Goal: Information Seeking & Learning: Learn about a topic

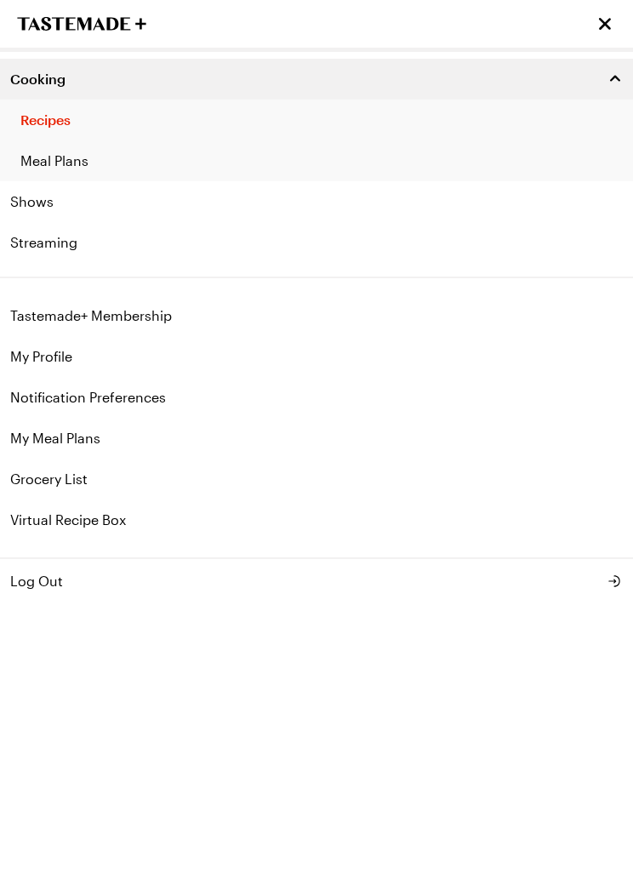
click at [611, 19] on icon "Close menu" at bounding box center [605, 24] width 12 height 12
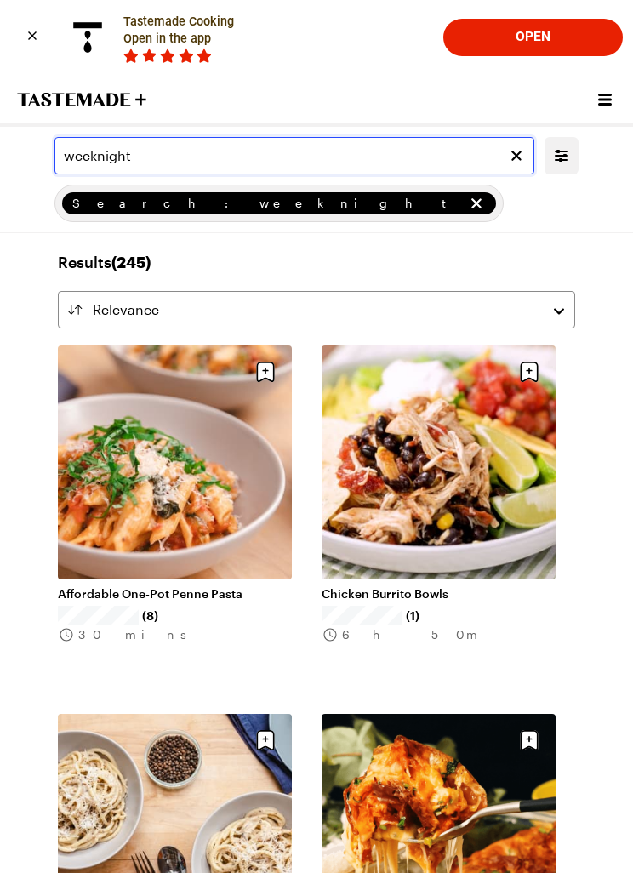
click at [404, 150] on input "weeknight" at bounding box center [294, 155] width 480 height 37
click at [468, 203] on icon "remove Search: weeknight" at bounding box center [476, 203] width 17 height 17
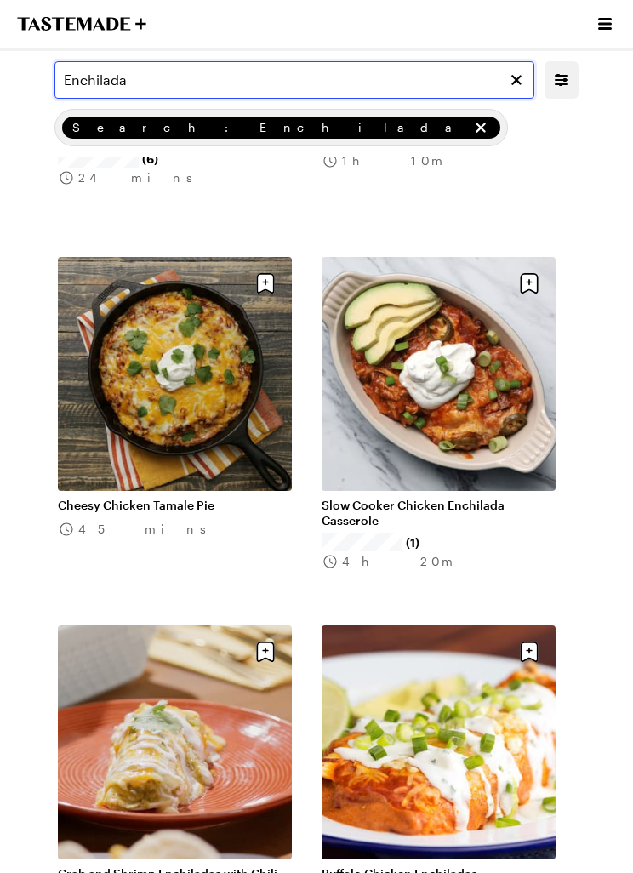
scroll to position [456, 0]
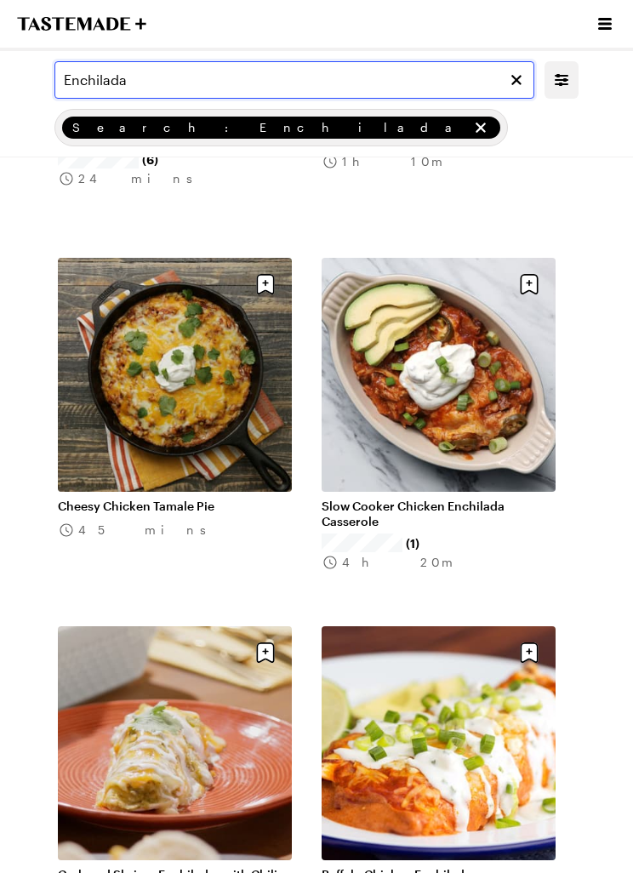
type input "Enchilada"
click at [503, 499] on link "Slow Cooker Chicken Enchilada Casserole" at bounding box center [439, 514] width 234 height 31
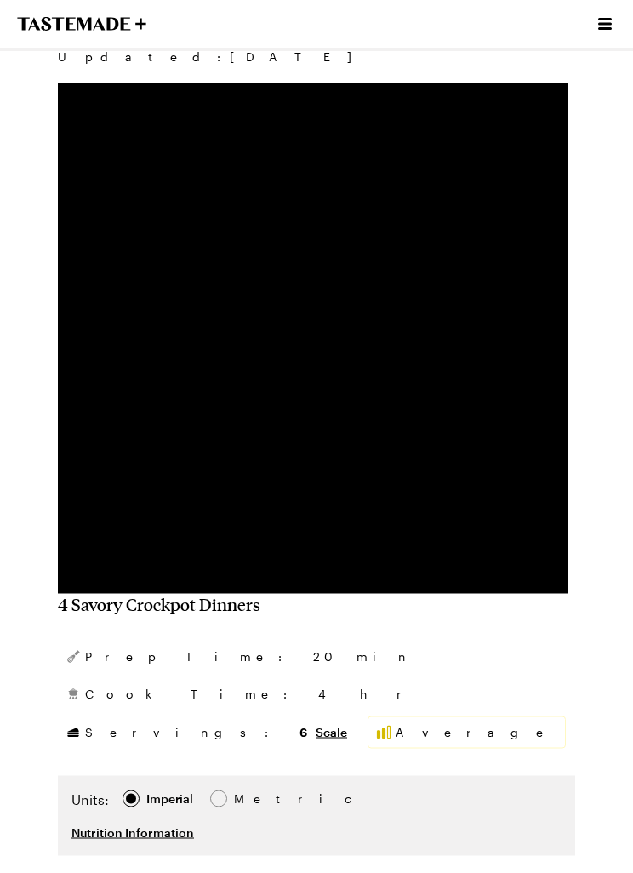
type textarea "x"
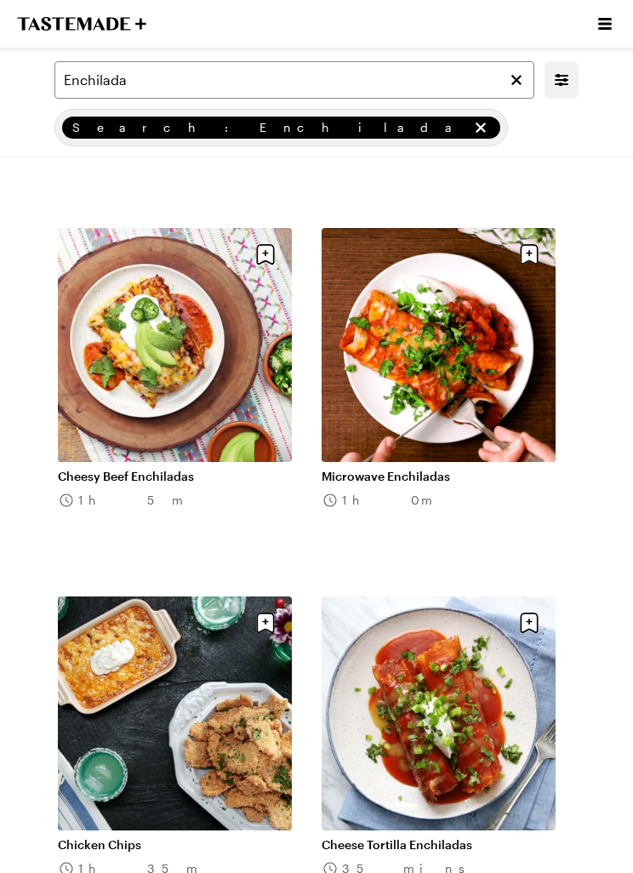
scroll to position [1564, 0]
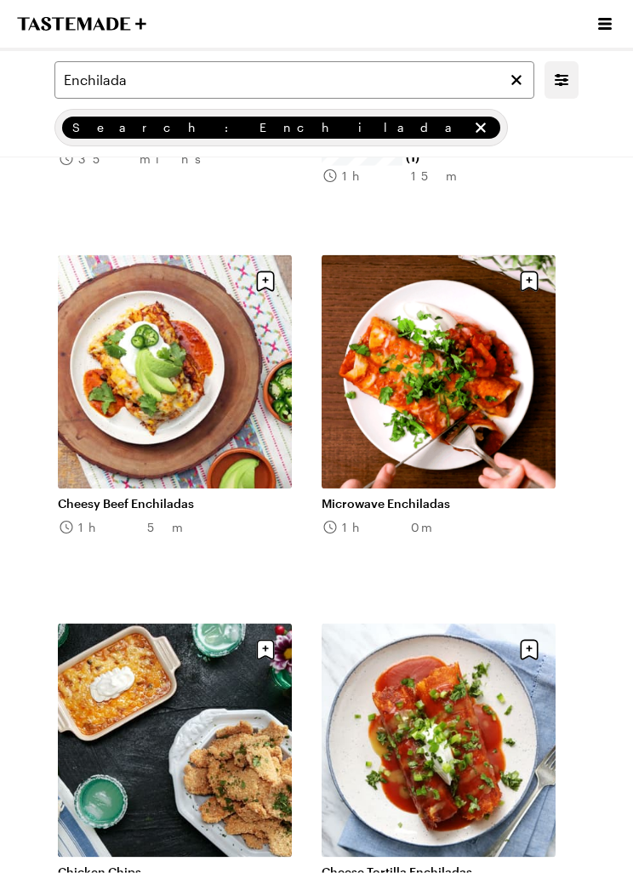
click at [123, 496] on link "Cheesy Beef Enchiladas" at bounding box center [175, 503] width 234 height 15
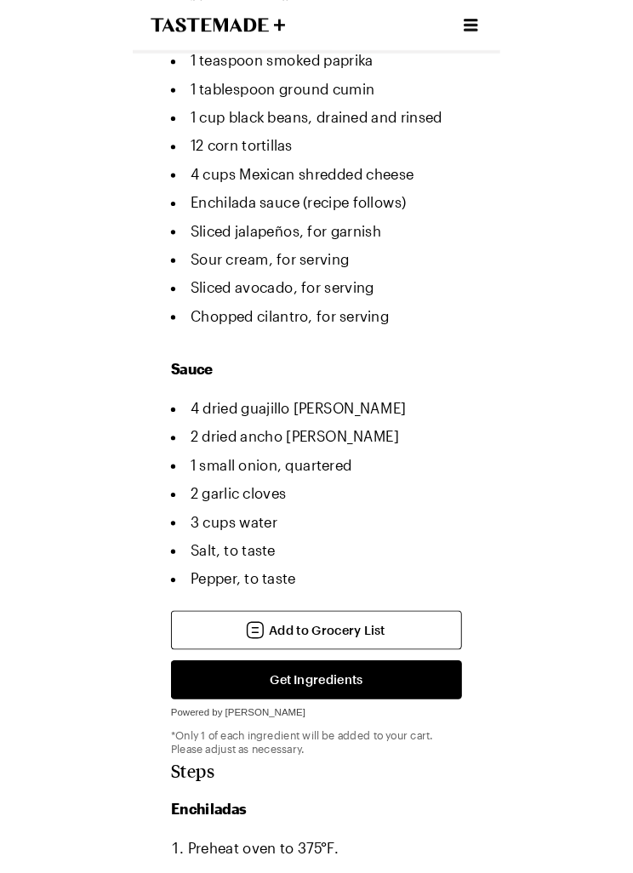
scroll to position [1395, 0]
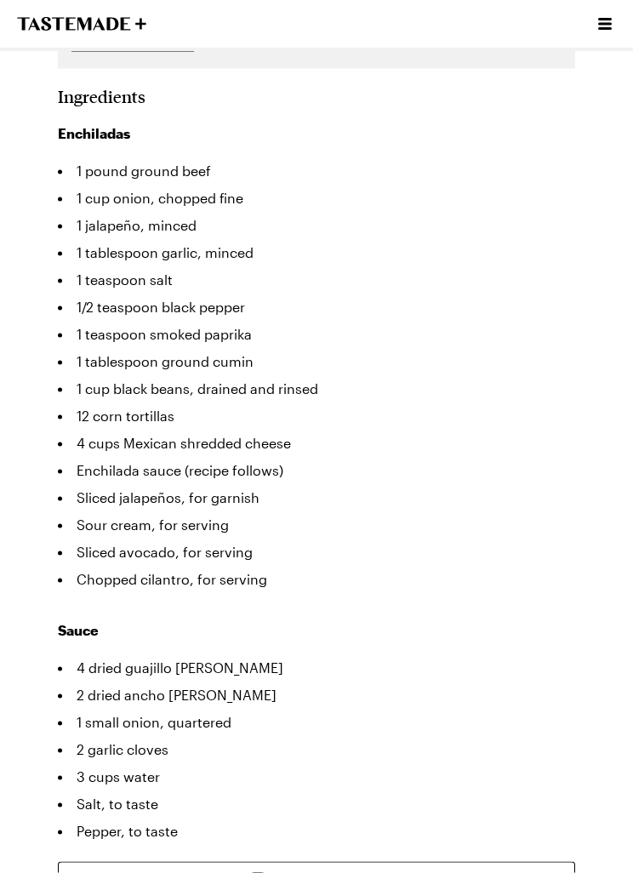
type textarea "x"
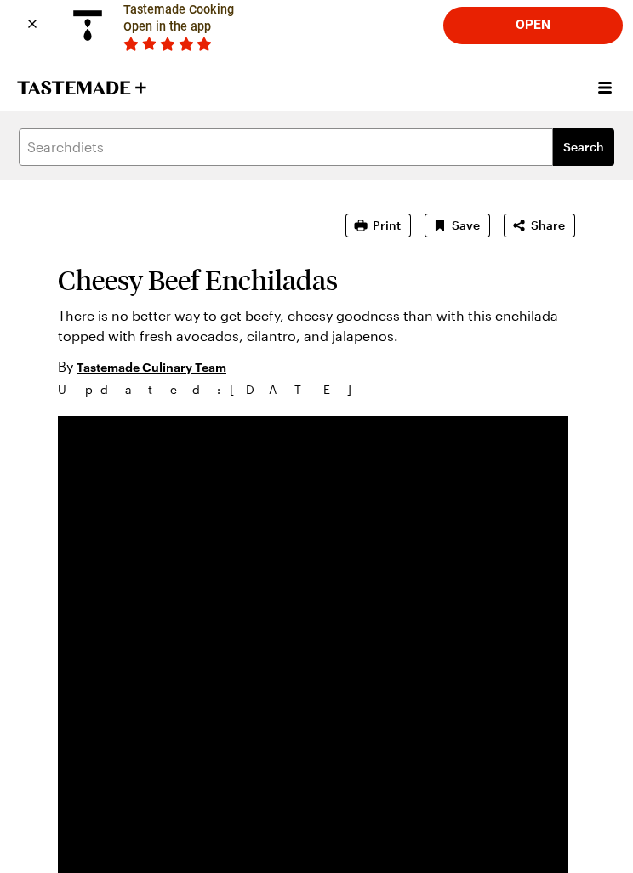
scroll to position [11, 0]
